Goal: Information Seeking & Learning: Learn about a topic

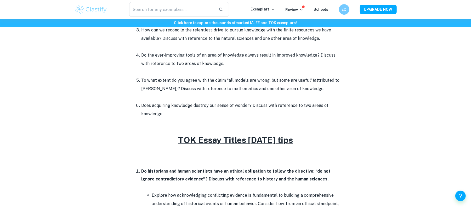
scroll to position [291, 0]
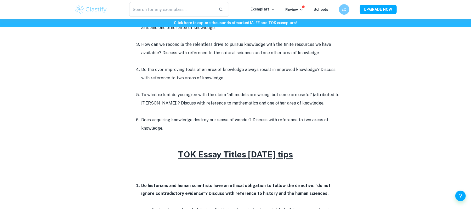
click at [222, 71] on li "Do the ever-improving tools of an area of knowledge always result in improved k…" at bounding box center [240, 77] width 199 height 25
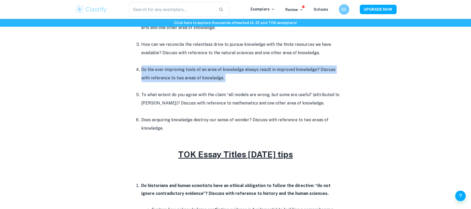
click at [222, 71] on li "Do the ever-improving tools of an area of knowledge always result in improved k…" at bounding box center [240, 77] width 199 height 25
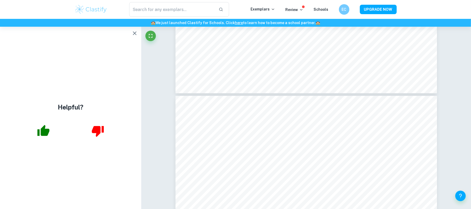
scroll to position [1394, 0]
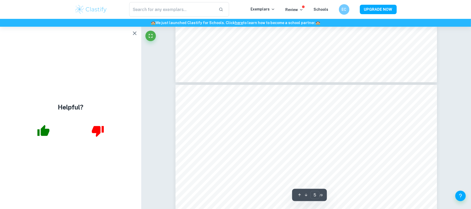
click at [135, 30] on icon "button" at bounding box center [134, 33] width 6 height 6
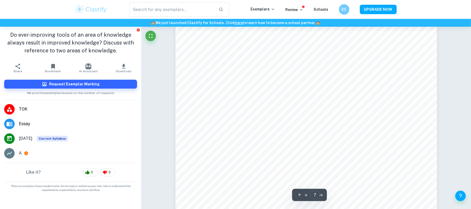
scroll to position [2220, 0]
type input "5"
click at [103, 9] on img at bounding box center [90, 9] width 33 height 10
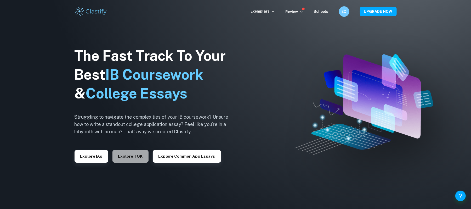
click at [139, 157] on button "Explore TOK" at bounding box center [130, 156] width 36 height 13
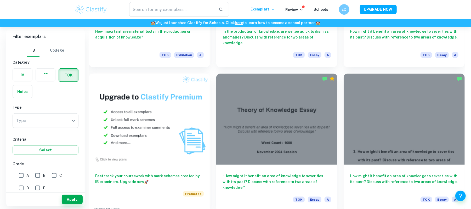
scroll to position [426, 0]
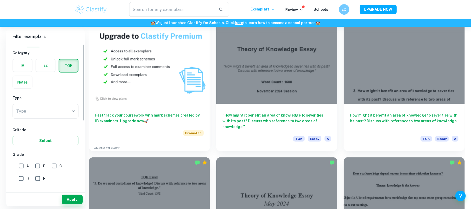
drag, startPoint x: 84, startPoint y: 94, endPoint x: 83, endPoint y: 101, distance: 6.7
click at [83, 101] on div "IB College Category IA EE TOK Notes Type Type ​ Type Criteria Select Grade A B …" at bounding box center [45, 117] width 78 height 146
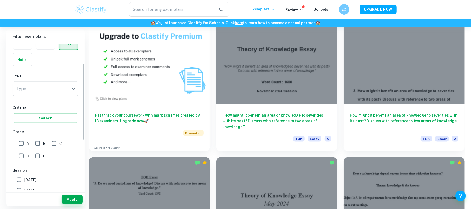
scroll to position [36, 0]
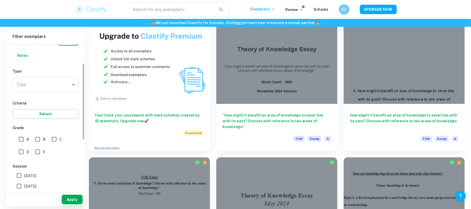
drag, startPoint x: 83, startPoint y: 101, endPoint x: 81, endPoint y: 113, distance: 12.7
click at [81, 113] on div "IB College Category IA EE TOK Notes Type Type ​ Type Criteria Select Grade A B …" at bounding box center [45, 117] width 78 height 146
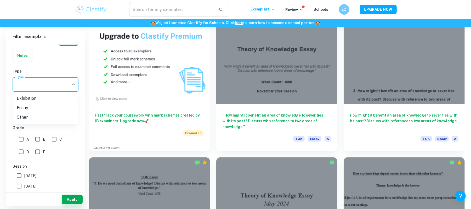
click at [49, 105] on li "Essay" at bounding box center [46, 107] width 66 height 9
type input "Essay"
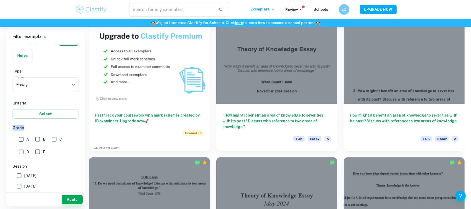
drag, startPoint x: 80, startPoint y: 110, endPoint x: 80, endPoint y: 130, distance: 19.6
click at [80, 130] on div "IB College Category IA EE TOK Notes Type Type Essay Essay Type Criteria Select …" at bounding box center [45, 146] width 78 height 277
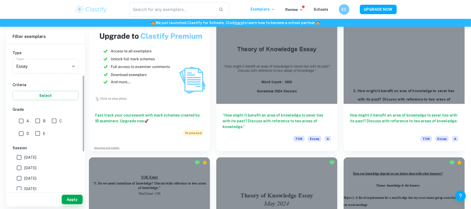
scroll to position [67, 0]
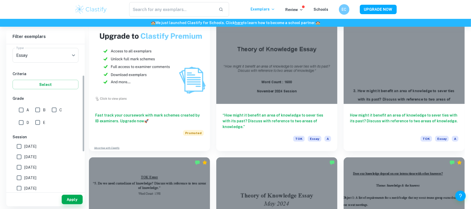
drag, startPoint x: 84, startPoint y: 112, endPoint x: 82, endPoint y: 129, distance: 16.6
click at [82, 129] on div "IB College Category IA EE TOK Notes Type Type Essay Essay Type Criteria Select …" at bounding box center [45, 117] width 78 height 146
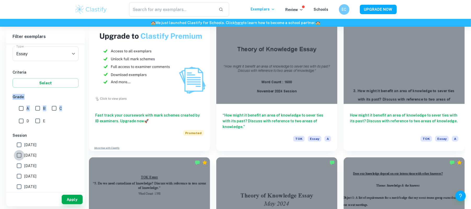
click at [18, 157] on input "May 2025" at bounding box center [19, 155] width 10 height 10
checkbox input "true"
click at [26, 142] on span "May 2026" at bounding box center [30, 145] width 12 height 6
click at [24, 142] on input "May 2026" at bounding box center [19, 144] width 10 height 10
checkbox input "true"
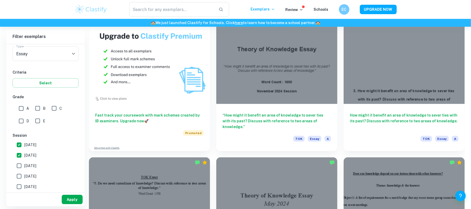
click at [70, 197] on button "Apply" at bounding box center [72, 198] width 21 height 9
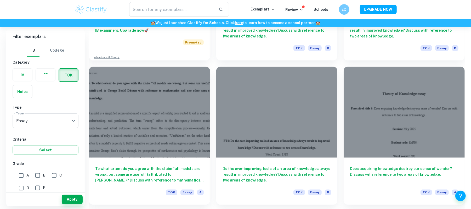
scroll to position [546, 0]
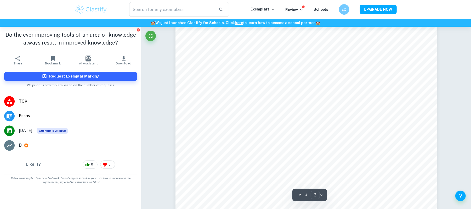
scroll to position [856, 0]
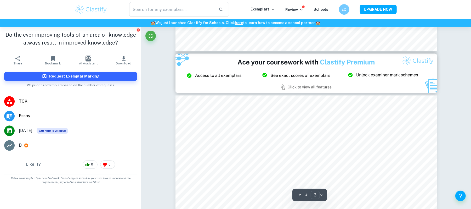
type input "2"
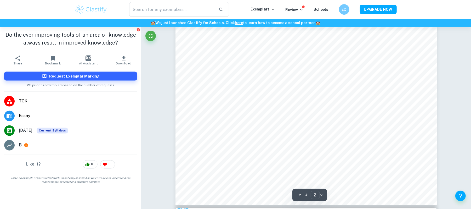
scroll to position [605, 0]
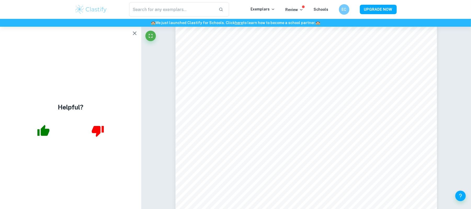
scroll to position [96, 0]
click at [132, 37] on button "button" at bounding box center [134, 33] width 10 height 10
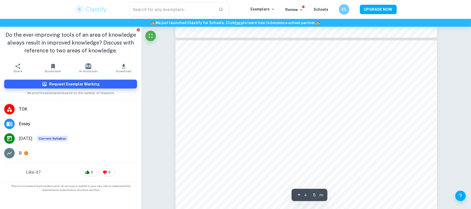
scroll to position [1445, 0]
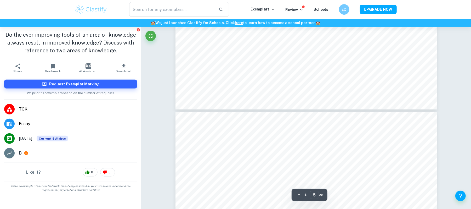
type input "6"
